Goal: Information Seeking & Learning: Learn about a topic

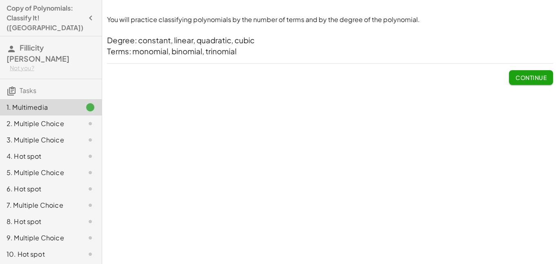
click at [170, 45] on h3 "Degree: constant, linear, quadratic, cubic" at bounding box center [330, 40] width 446 height 11
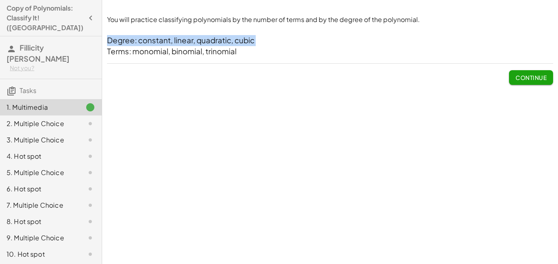
click at [170, 45] on h3 "Degree: constant, linear, quadratic, cubic" at bounding box center [330, 40] width 446 height 11
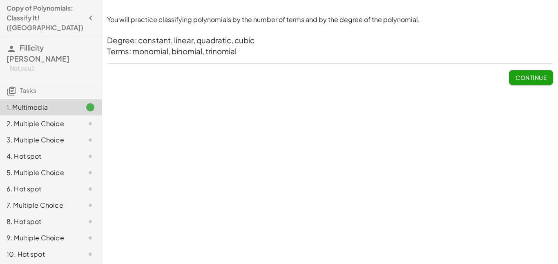
click at [170, 45] on h3 "Degree: constant, linear, quadratic, cubic" at bounding box center [330, 40] width 446 height 11
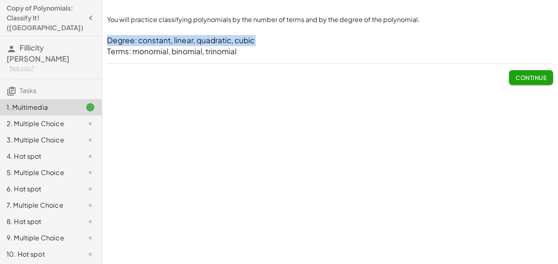
click at [170, 45] on h3 "Degree: constant, linear, quadratic, cubic" at bounding box center [330, 40] width 446 height 11
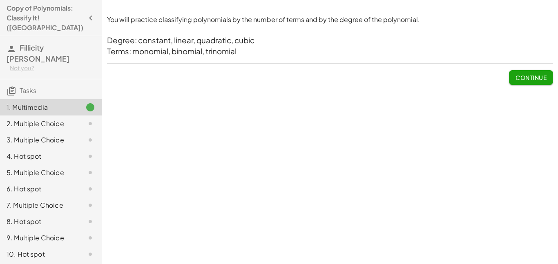
click at [170, 45] on h3 "Degree: constant, linear, quadratic, cubic" at bounding box center [330, 40] width 446 height 11
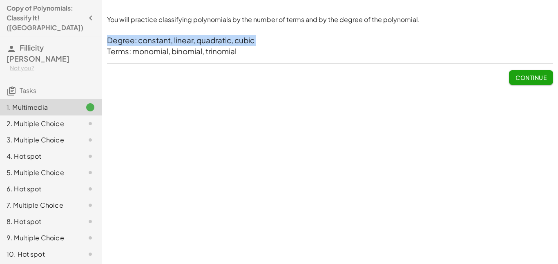
click at [170, 45] on h3 "Degree: constant, linear, quadratic, cubic" at bounding box center [330, 40] width 446 height 11
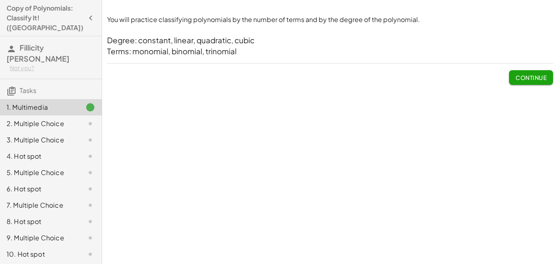
click at [531, 80] on span "Continue" at bounding box center [531, 77] width 31 height 7
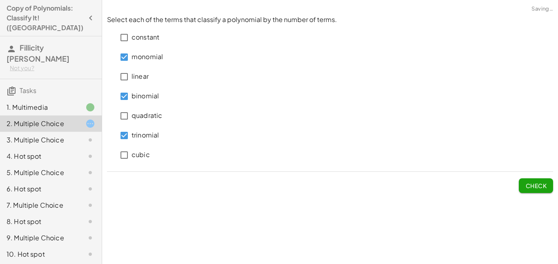
click at [524, 183] on button "Check" at bounding box center [536, 186] width 34 height 15
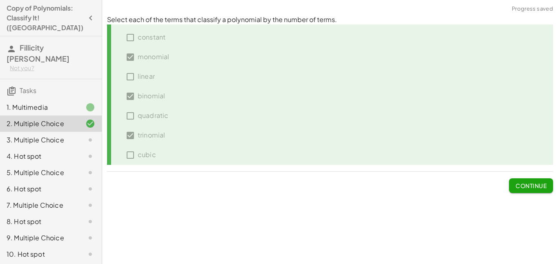
click at [524, 183] on span "Continue" at bounding box center [531, 185] width 31 height 7
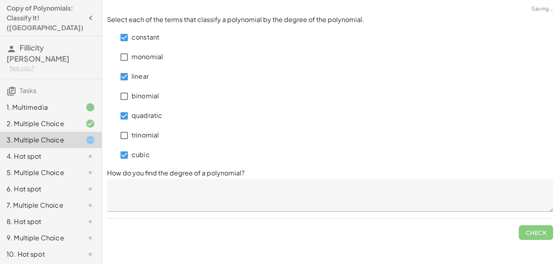
click at [138, 197] on textarea at bounding box center [330, 195] width 446 height 33
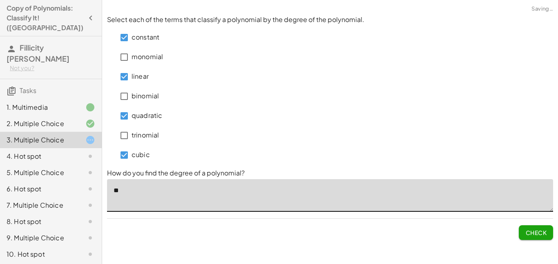
type textarea "*"
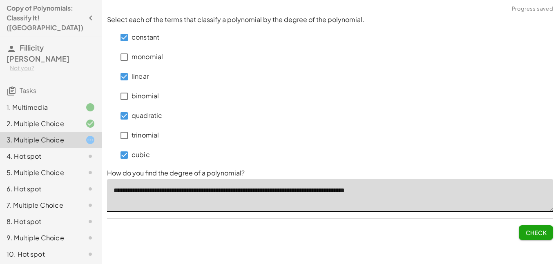
type textarea "**********"
click at [524, 233] on button "Check" at bounding box center [536, 233] width 34 height 15
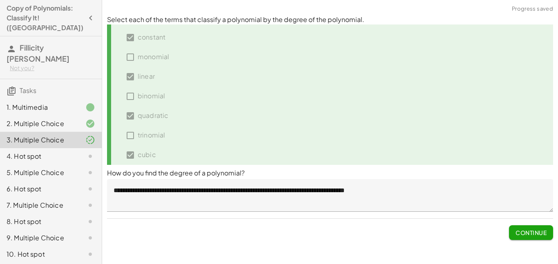
click at [524, 235] on span "Continue" at bounding box center [531, 232] width 31 height 7
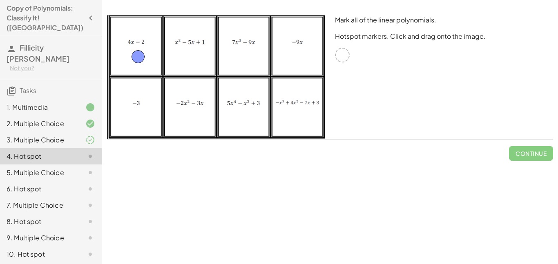
drag, startPoint x: 342, startPoint y: 55, endPoint x: 138, endPoint y: 56, distance: 204.4
drag, startPoint x: 338, startPoint y: 56, endPoint x: 294, endPoint y: 53, distance: 43.8
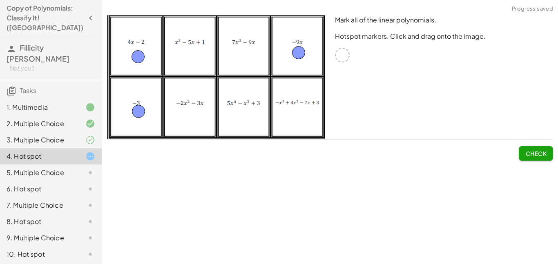
drag, startPoint x: 342, startPoint y: 54, endPoint x: 138, endPoint y: 111, distance: 212.2
click at [527, 154] on span "Check" at bounding box center [536, 153] width 21 height 7
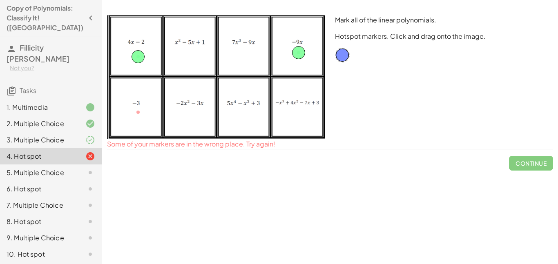
drag, startPoint x: 136, startPoint y: 112, endPoint x: 340, endPoint y: 54, distance: 212.3
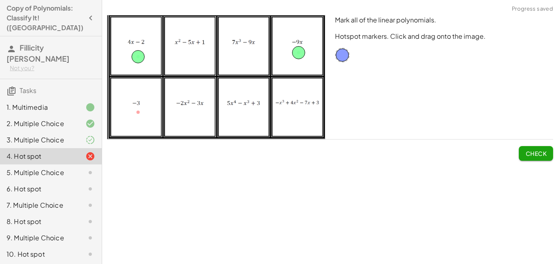
click at [522, 153] on button "Check" at bounding box center [536, 153] width 34 height 15
click at [531, 154] on span "Continue" at bounding box center [531, 153] width 31 height 7
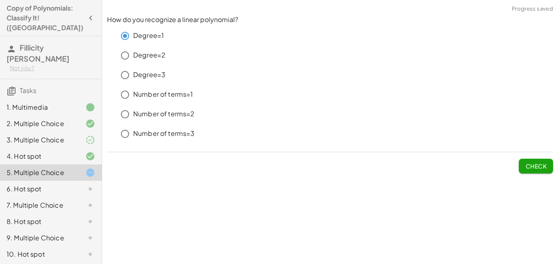
click at [533, 170] on button "Check" at bounding box center [536, 166] width 34 height 15
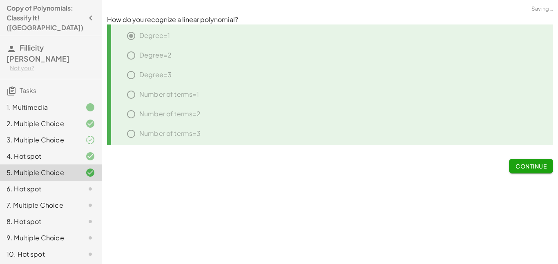
click at [533, 170] on button "Continue" at bounding box center [531, 166] width 44 height 15
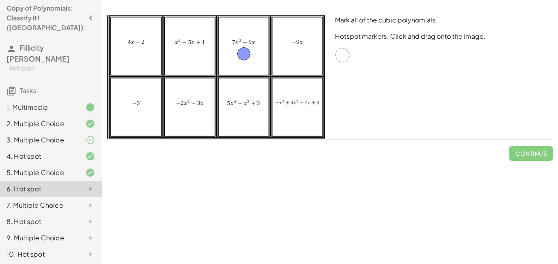
drag, startPoint x: 342, startPoint y: 56, endPoint x: 243, endPoint y: 55, distance: 99.3
drag, startPoint x: 344, startPoint y: 56, endPoint x: 296, endPoint y: 121, distance: 80.6
click at [527, 151] on span "Check" at bounding box center [536, 153] width 21 height 7
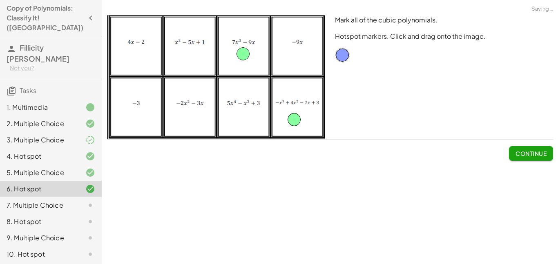
click at [527, 154] on span "Continue" at bounding box center [531, 153] width 31 height 7
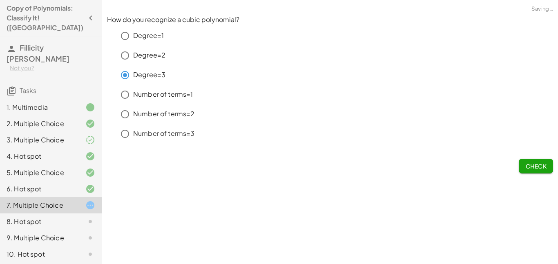
click at [542, 165] on span "Check" at bounding box center [536, 166] width 21 height 7
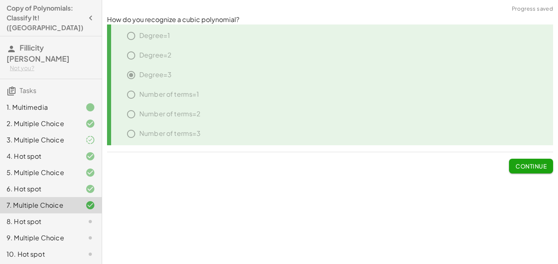
click at [542, 165] on span "Continue" at bounding box center [531, 166] width 31 height 7
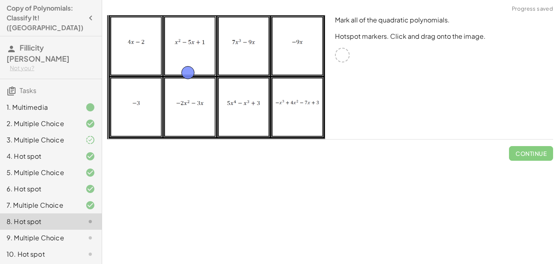
drag, startPoint x: 340, startPoint y: 55, endPoint x: 186, endPoint y: 72, distance: 155.5
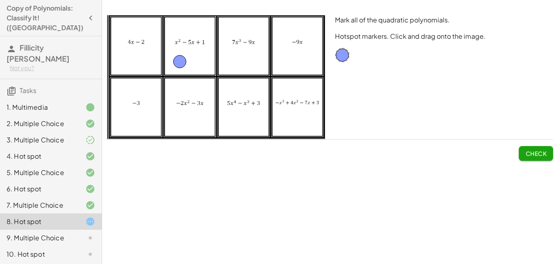
drag, startPoint x: 187, startPoint y: 74, endPoint x: 181, endPoint y: 63, distance: 12.8
drag, startPoint x: 341, startPoint y: 54, endPoint x: 190, endPoint y: 116, distance: 163.2
click at [531, 153] on span "Check" at bounding box center [536, 153] width 21 height 7
click at [531, 153] on span "Continue" at bounding box center [531, 153] width 31 height 7
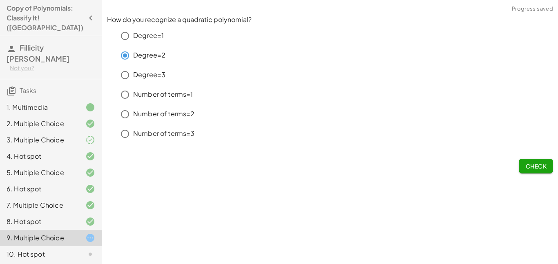
click at [535, 168] on span "Check" at bounding box center [536, 166] width 21 height 7
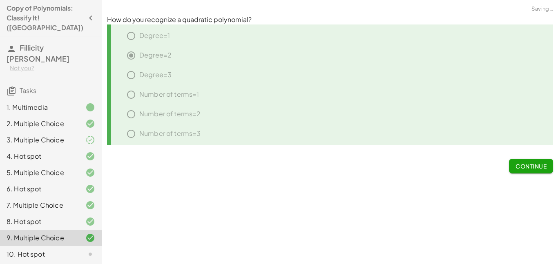
click at [540, 170] on span "Continue" at bounding box center [531, 166] width 31 height 7
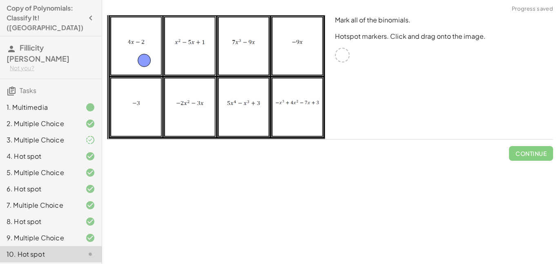
drag, startPoint x: 339, startPoint y: 56, endPoint x: 141, endPoint y: 62, distance: 197.9
drag, startPoint x: 339, startPoint y: 54, endPoint x: 242, endPoint y: 55, distance: 96.9
drag, startPoint x: 344, startPoint y: 56, endPoint x: 191, endPoint y: 121, distance: 166.1
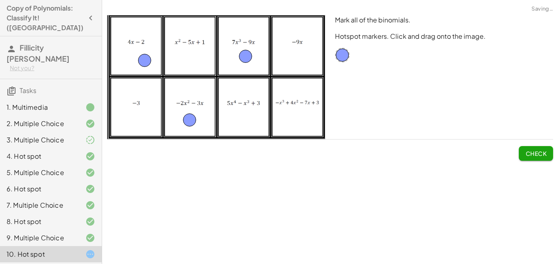
click at [540, 151] on span "Check" at bounding box center [536, 153] width 21 height 7
click at [540, 151] on span "Continue" at bounding box center [531, 153] width 31 height 7
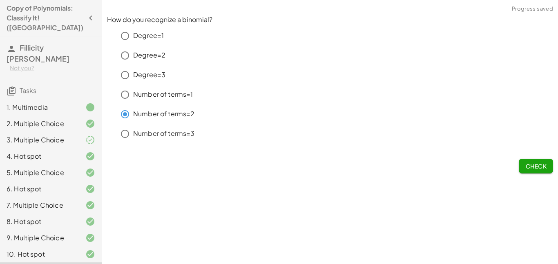
click at [533, 166] on span "Check" at bounding box center [536, 166] width 21 height 7
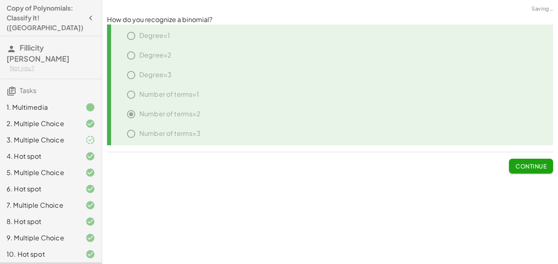
click at [533, 166] on span "Continue" at bounding box center [531, 166] width 31 height 7
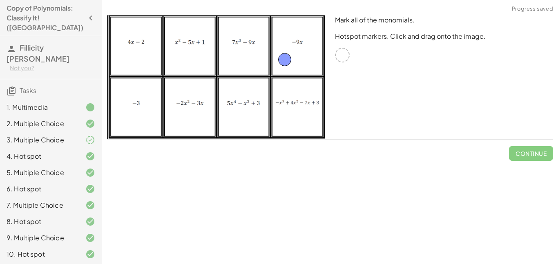
drag, startPoint x: 340, startPoint y: 56, endPoint x: 287, endPoint y: 62, distance: 53.0
drag, startPoint x: 346, startPoint y: 55, endPoint x: 146, endPoint y: 123, distance: 211.8
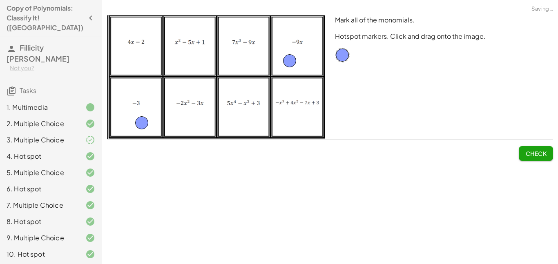
click at [537, 160] on button "Check" at bounding box center [536, 153] width 34 height 15
click at [537, 160] on button "Continue" at bounding box center [531, 153] width 44 height 15
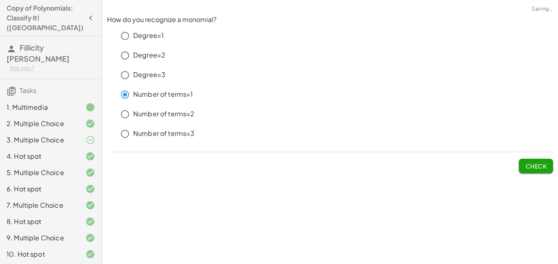
click at [534, 163] on span "Check" at bounding box center [536, 166] width 21 height 7
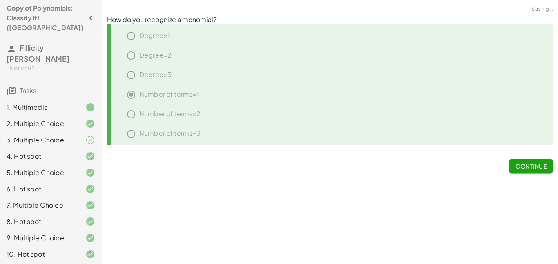
click at [534, 163] on span "Continue" at bounding box center [531, 166] width 31 height 7
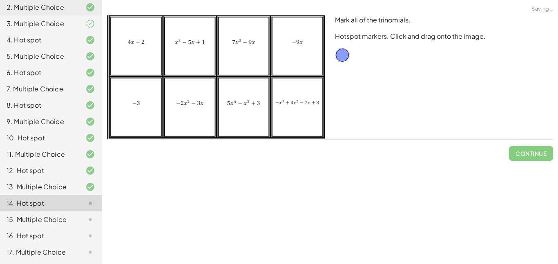
scroll to position [210, 0]
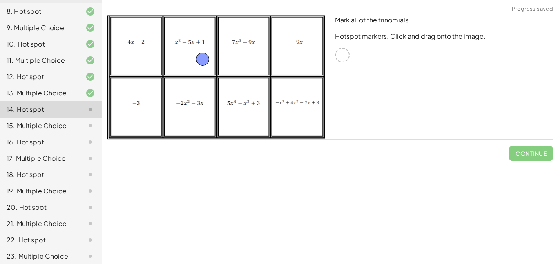
drag, startPoint x: 342, startPoint y: 58, endPoint x: 195, endPoint y: 63, distance: 147.2
drag, startPoint x: 341, startPoint y: 56, endPoint x: 242, endPoint y: 120, distance: 118.8
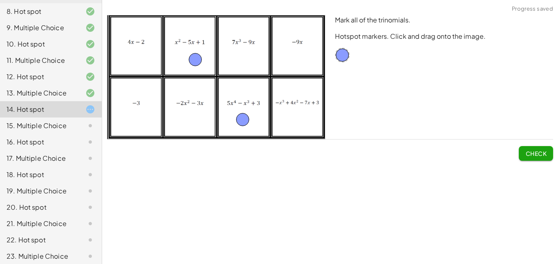
click at [529, 157] on button "Check" at bounding box center [536, 153] width 34 height 15
click at [529, 157] on button "Continue" at bounding box center [531, 153] width 44 height 15
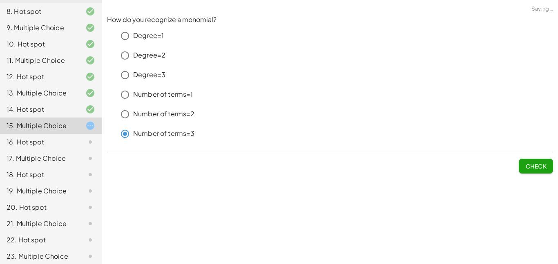
click at [537, 169] on span "Check" at bounding box center [536, 166] width 21 height 7
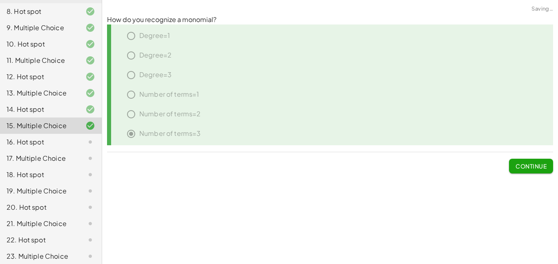
click at [537, 169] on span "Continue" at bounding box center [531, 166] width 31 height 7
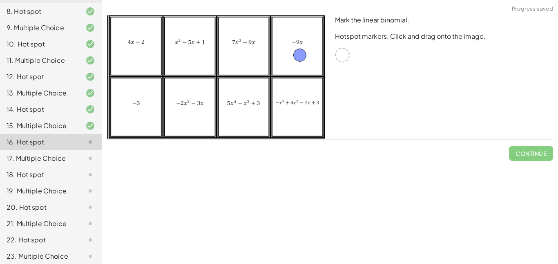
drag, startPoint x: 340, startPoint y: 56, endPoint x: 298, endPoint y: 57, distance: 42.1
click at [542, 153] on span "Check" at bounding box center [536, 153] width 21 height 7
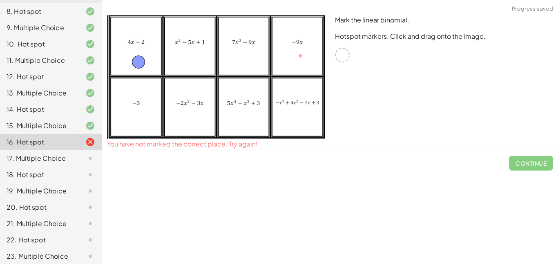
drag, startPoint x: 299, startPoint y: 58, endPoint x: 137, endPoint y: 64, distance: 162.4
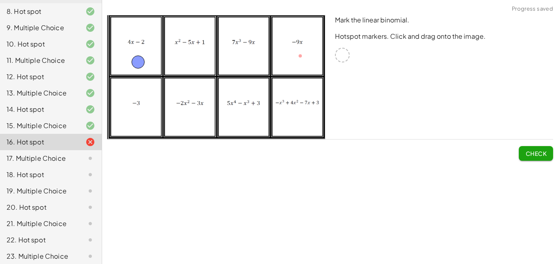
click at [520, 150] on button "Check" at bounding box center [536, 153] width 34 height 15
click at [520, 150] on span "Continue" at bounding box center [531, 153] width 31 height 7
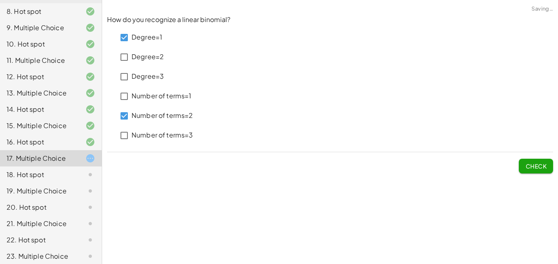
click at [530, 163] on span "Check" at bounding box center [536, 166] width 21 height 7
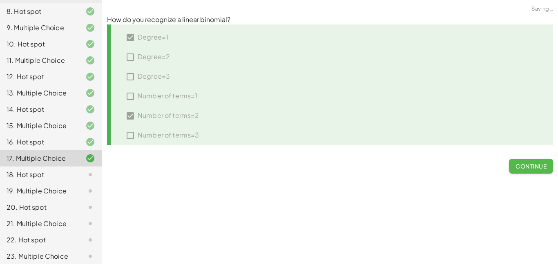
click at [530, 164] on span "Continue" at bounding box center [531, 166] width 31 height 7
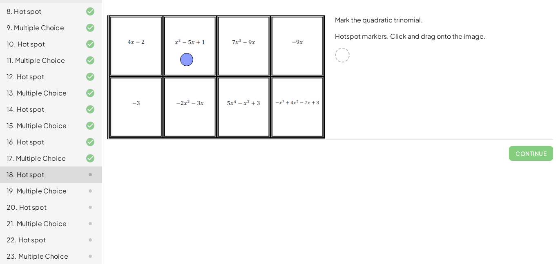
drag, startPoint x: 340, startPoint y: 60, endPoint x: 184, endPoint y: 65, distance: 155.8
click at [543, 150] on span "Check" at bounding box center [536, 153] width 21 height 7
click at [542, 151] on span "Continue" at bounding box center [531, 153] width 31 height 7
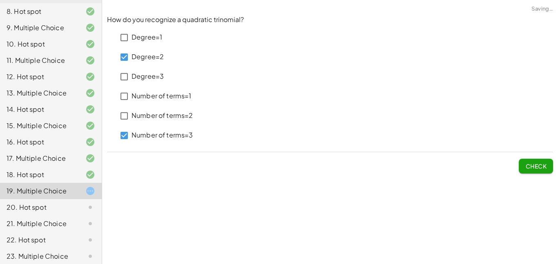
click at [530, 166] on span "Check" at bounding box center [536, 166] width 21 height 7
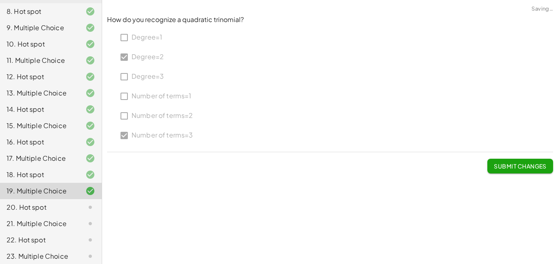
click at [530, 166] on span "Submit Changes" at bounding box center [520, 166] width 53 height 7
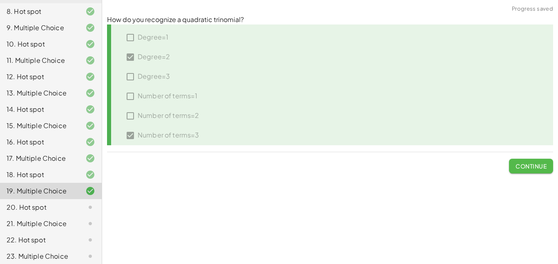
click at [530, 166] on span "Continue" at bounding box center [531, 166] width 31 height 7
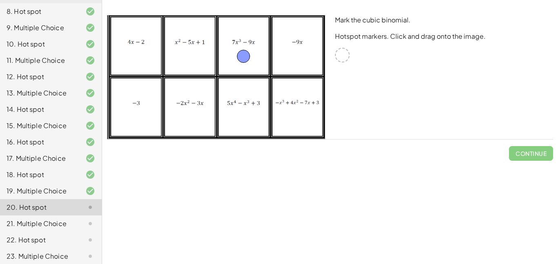
drag, startPoint x: 343, startPoint y: 55, endPoint x: 245, endPoint y: 56, distance: 98.1
click at [531, 157] on span "Check" at bounding box center [536, 153] width 21 height 7
click at [531, 157] on span "Continue" at bounding box center [531, 153] width 31 height 7
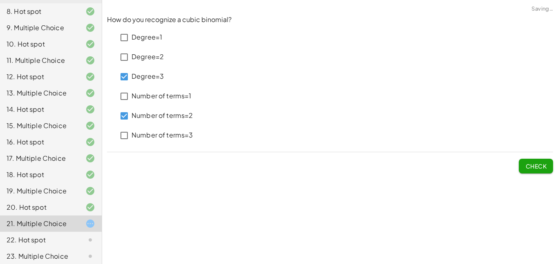
click at [532, 169] on span "Check" at bounding box center [536, 166] width 21 height 7
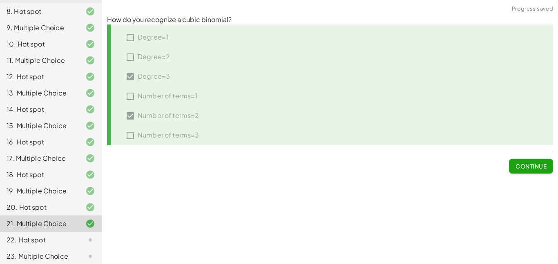
click at [529, 170] on span "Continue" at bounding box center [531, 166] width 31 height 7
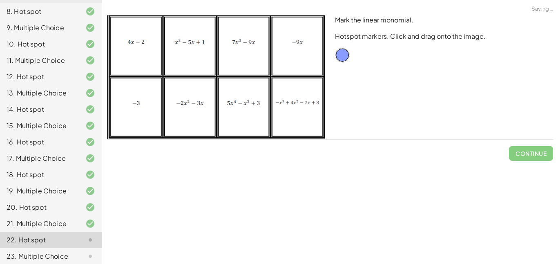
drag, startPoint x: 346, startPoint y: 63, endPoint x: 336, endPoint y: 60, distance: 11.0
click at [336, 60] on div "Mark the linear monomial. Hotspot markers. Click and drag onto the image." at bounding box center [444, 77] width 228 height 134
drag, startPoint x: 339, startPoint y: 55, endPoint x: 291, endPoint y: 55, distance: 48.2
click at [517, 151] on div "Check" at bounding box center [330, 150] width 446 height 21
click at [533, 157] on span "Check" at bounding box center [536, 153] width 21 height 7
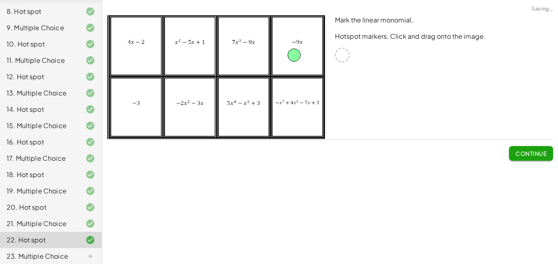
click at [533, 157] on span "Continue" at bounding box center [531, 153] width 31 height 7
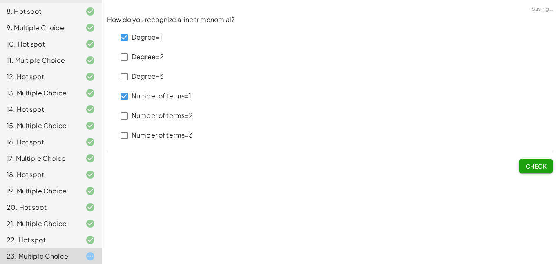
click at [530, 171] on button "Check" at bounding box center [536, 166] width 34 height 15
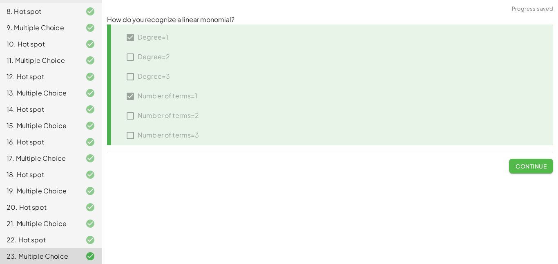
click at [530, 171] on button "Continue" at bounding box center [531, 166] width 44 height 15
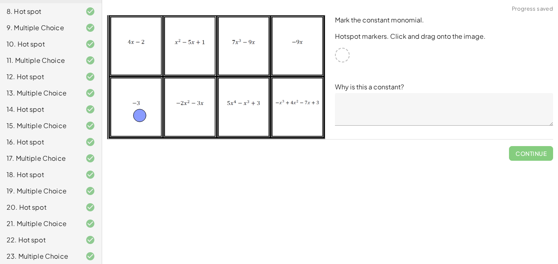
drag, startPoint x: 340, startPoint y: 57, endPoint x: 134, endPoint y: 120, distance: 215.1
click at [391, 101] on textarea at bounding box center [444, 109] width 218 height 33
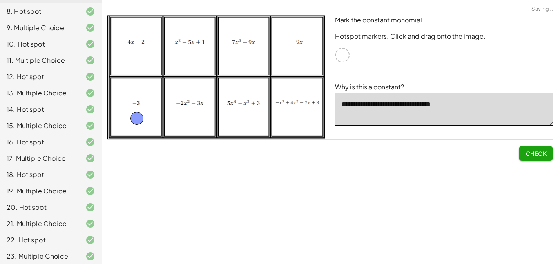
click at [386, 105] on textarea "**********" at bounding box center [444, 109] width 218 height 33
type textarea "**********"
click at [517, 159] on div "Check" at bounding box center [330, 150] width 446 height 21
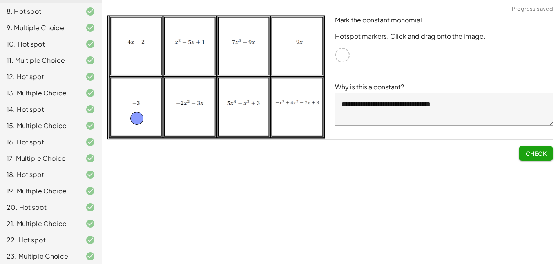
click at [522, 159] on button "Check" at bounding box center [536, 153] width 34 height 15
click at [524, 156] on span "Continue" at bounding box center [531, 153] width 31 height 7
